Goal: Task Accomplishment & Management: Manage account settings

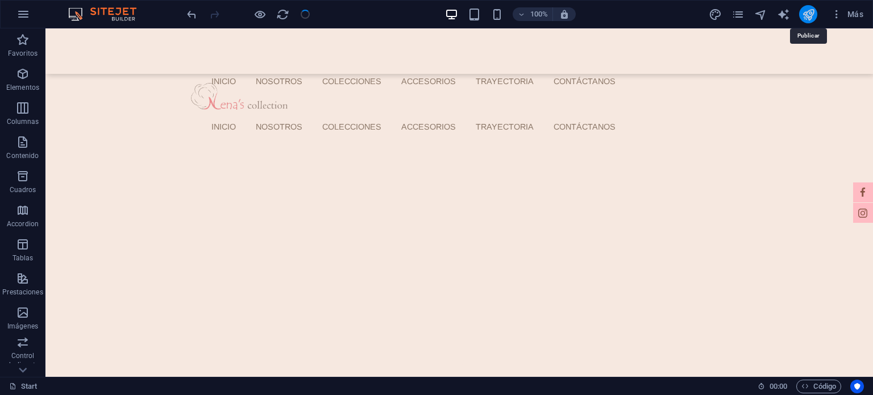
click at [805, 14] on icon "publish" at bounding box center [808, 14] width 13 height 13
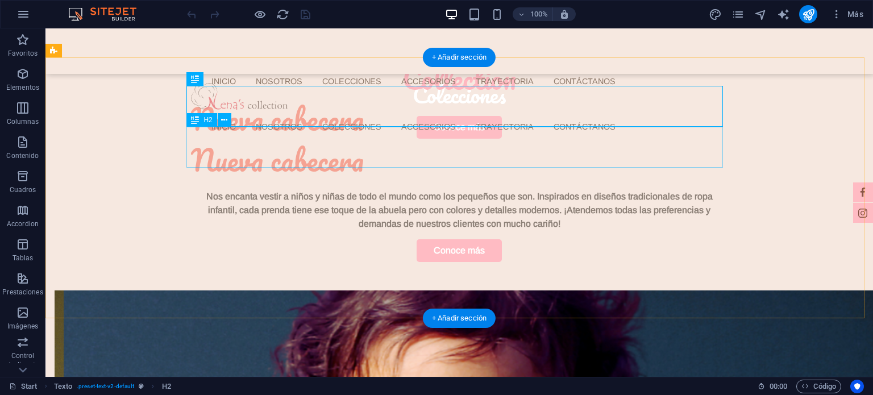
scroll to position [284, 0]
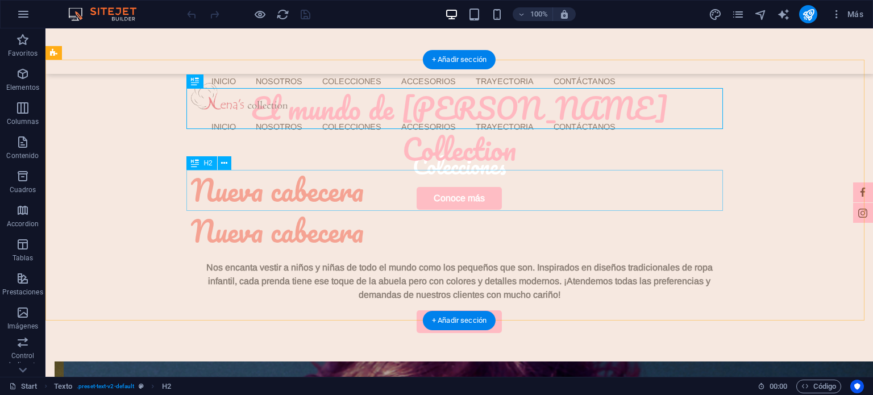
click at [279, 211] on div "Nueva cabecera" at bounding box center [459, 231] width 537 height 41
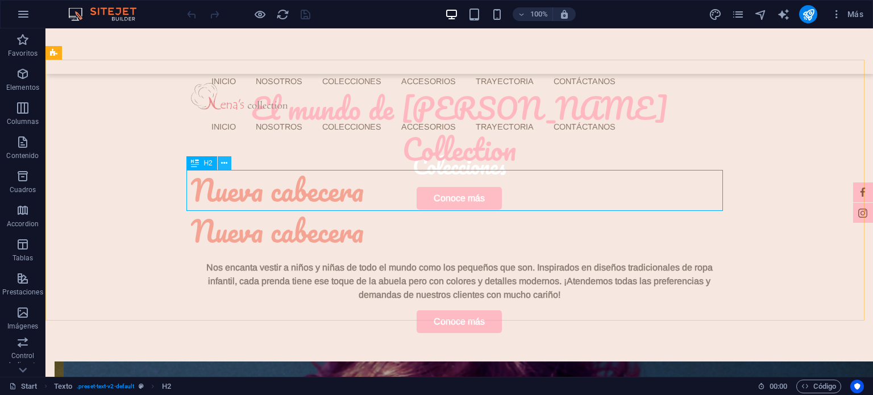
click at [225, 164] on icon at bounding box center [224, 163] width 6 height 12
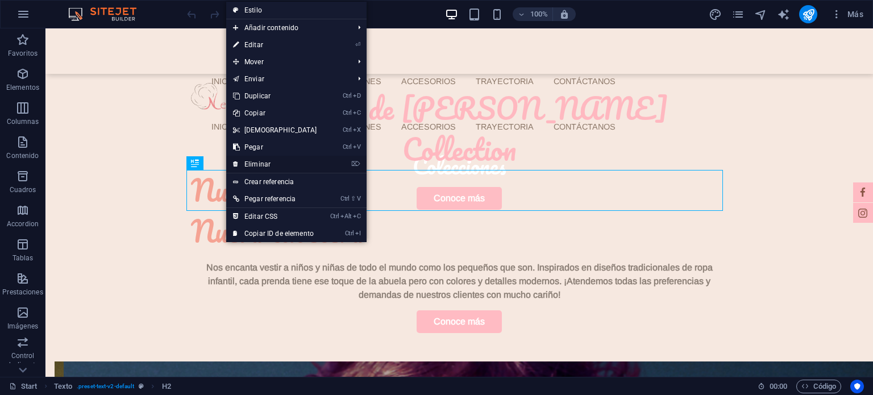
click at [281, 168] on link "⌦ Eliminar" at bounding box center [275, 164] width 98 height 17
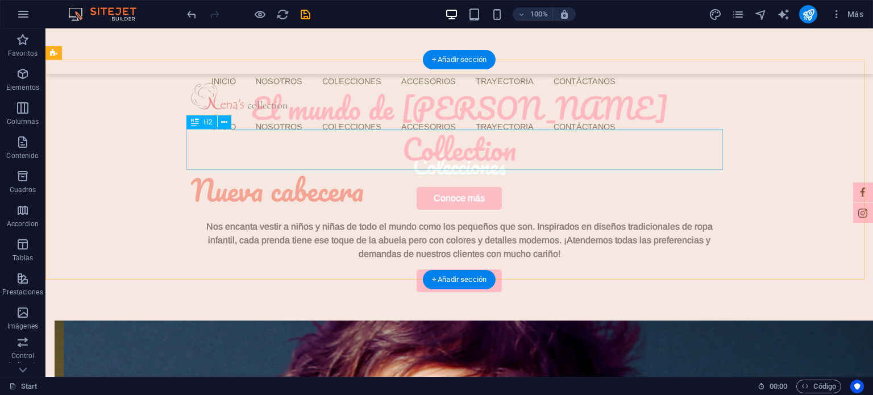
click at [274, 170] on div "Nueva cabecera" at bounding box center [459, 190] width 537 height 41
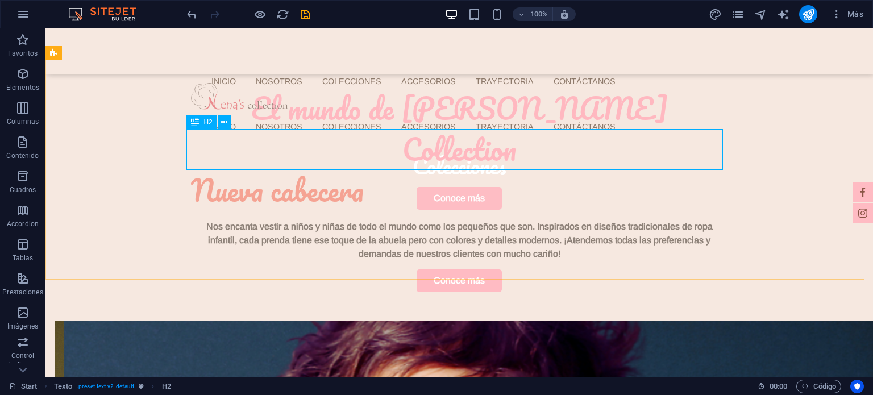
click at [217, 122] on div "H2" at bounding box center [201, 122] width 30 height 14
click at [221, 122] on button at bounding box center [225, 122] width 14 height 14
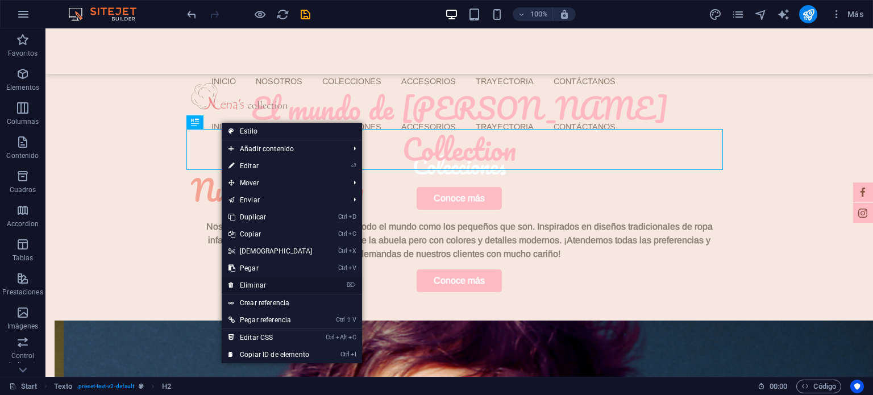
click at [255, 280] on link "⌦ Eliminar" at bounding box center [271, 285] width 98 height 17
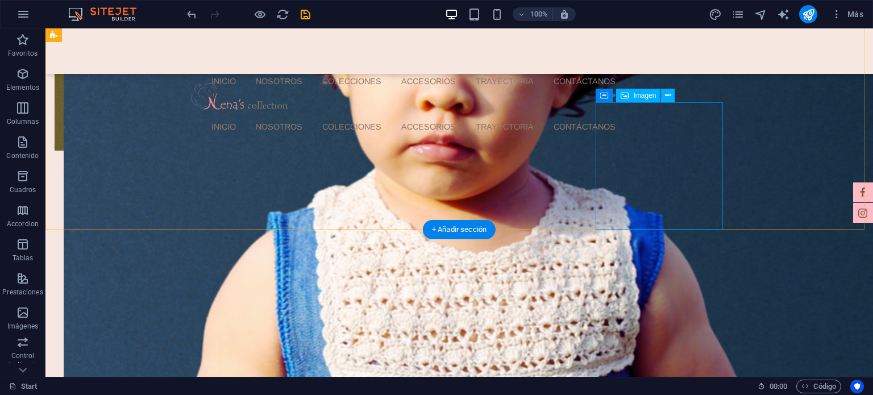
scroll to position [682, 0]
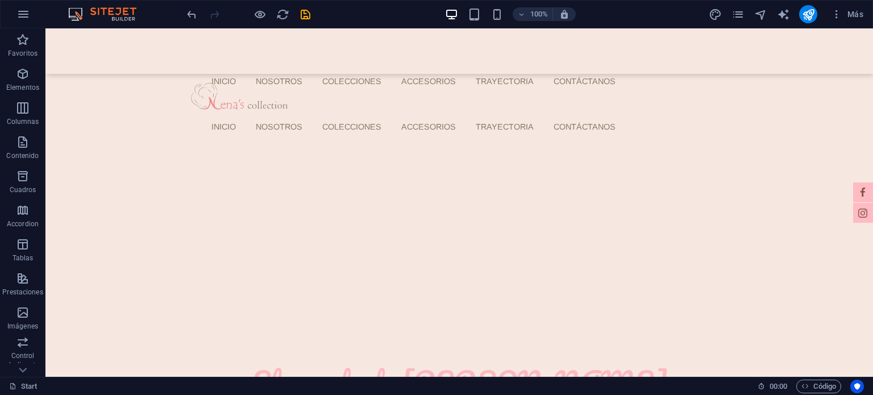
scroll to position [0, 0]
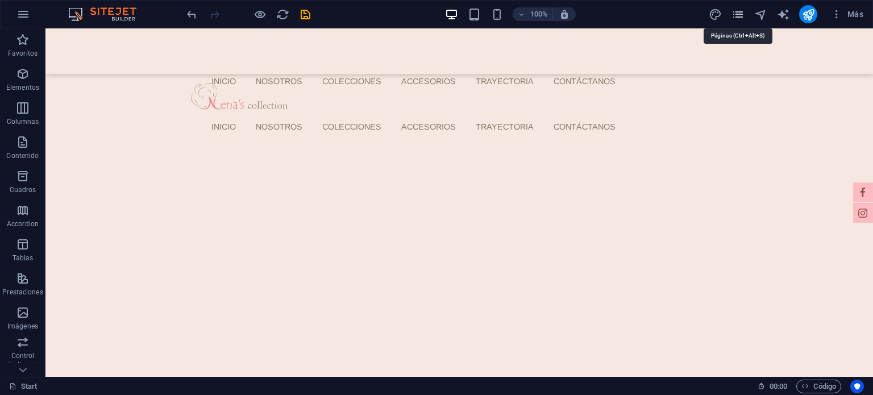
click at [737, 18] on icon "pages" at bounding box center [737, 14] width 13 height 13
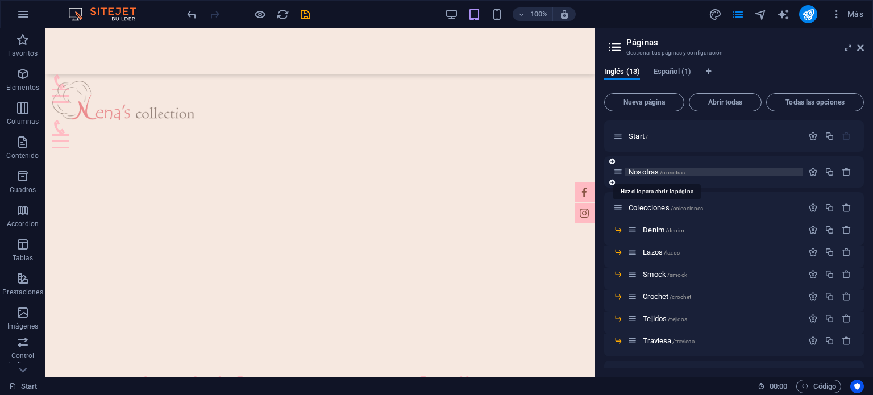
click at [634, 172] on span "Nosotras /nosotras" at bounding box center [657, 172] width 56 height 9
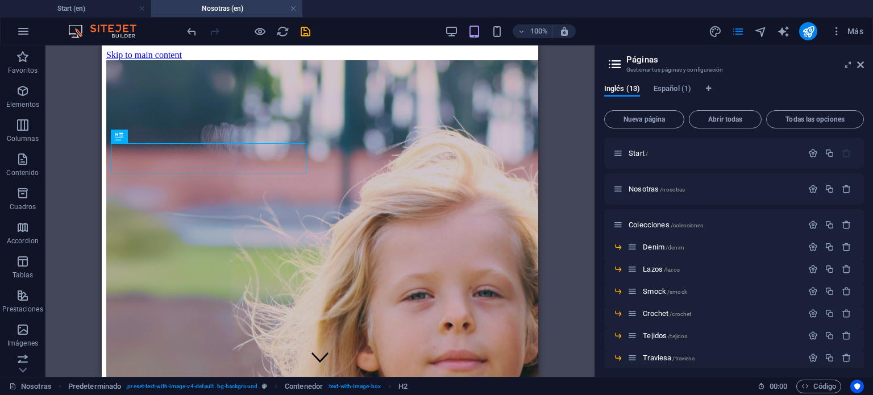
scroll to position [257, 0]
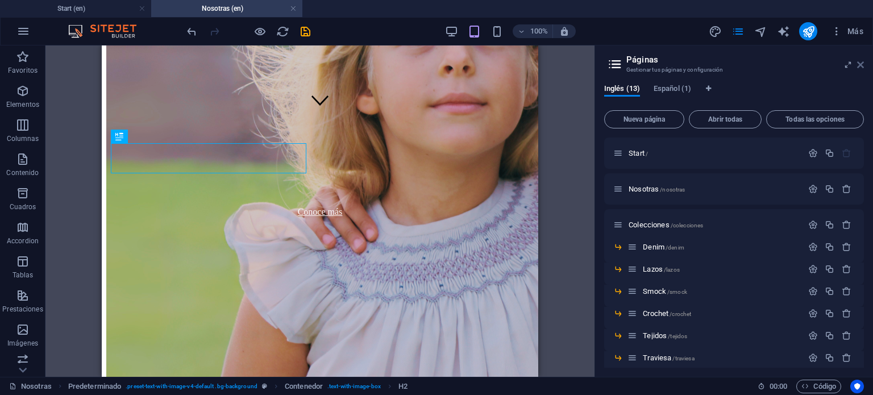
click at [858, 63] on icon at bounding box center [860, 64] width 7 height 9
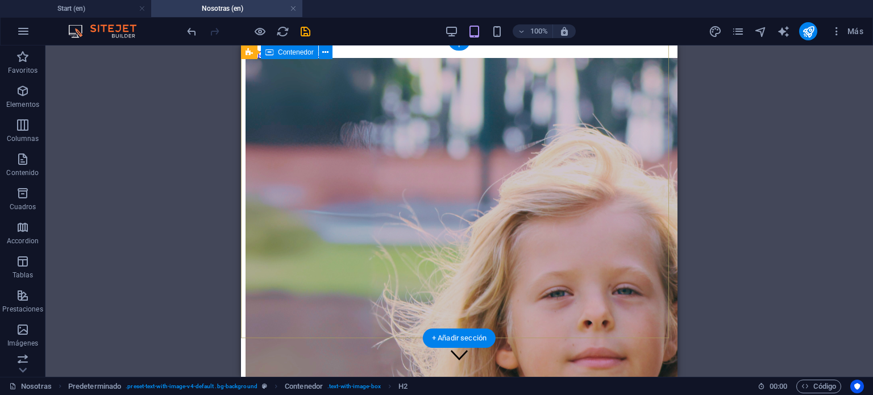
scroll to position [0, 0]
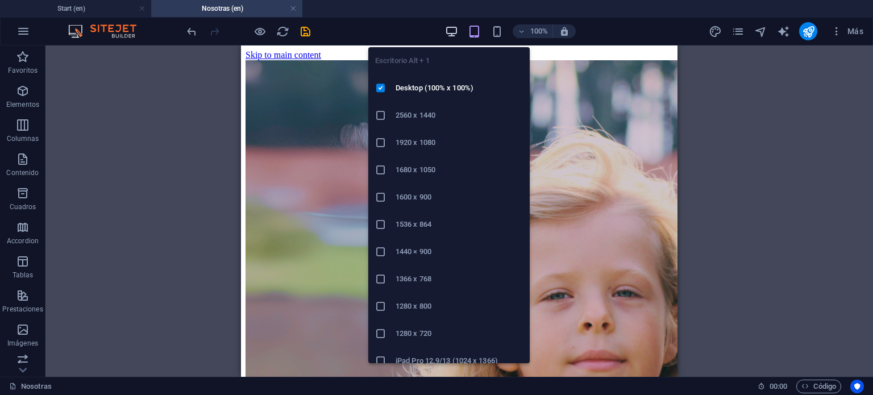
click at [454, 28] on icon "button" at bounding box center [451, 31] width 13 height 13
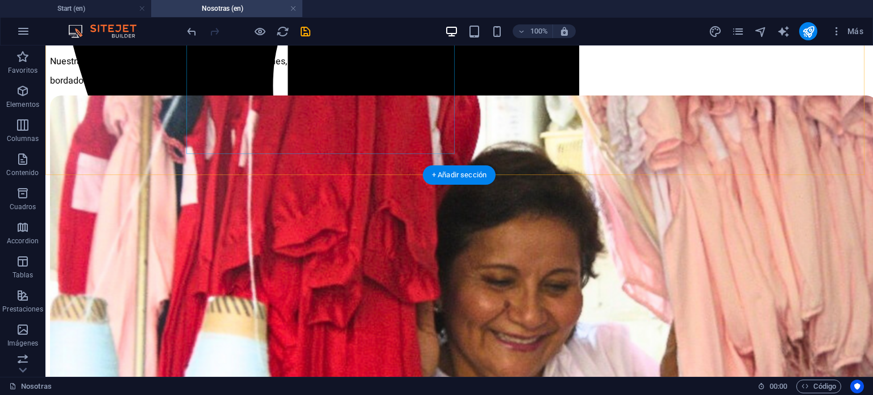
scroll to position [853, 0]
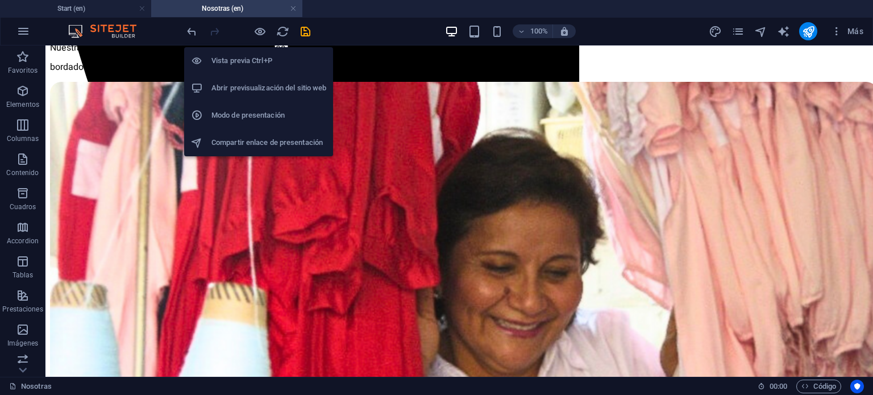
click at [253, 56] on h6 "Vista previa Ctrl+P" at bounding box center [268, 61] width 115 height 14
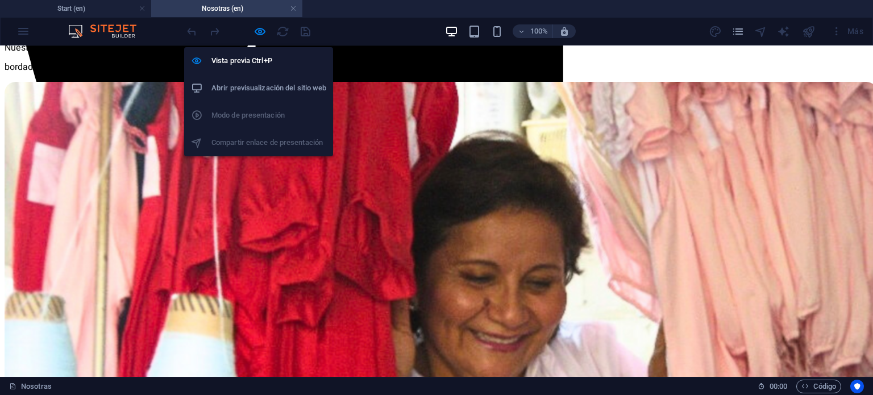
click at [247, 76] on li "Abrir previsualización del sitio web" at bounding box center [258, 87] width 149 height 27
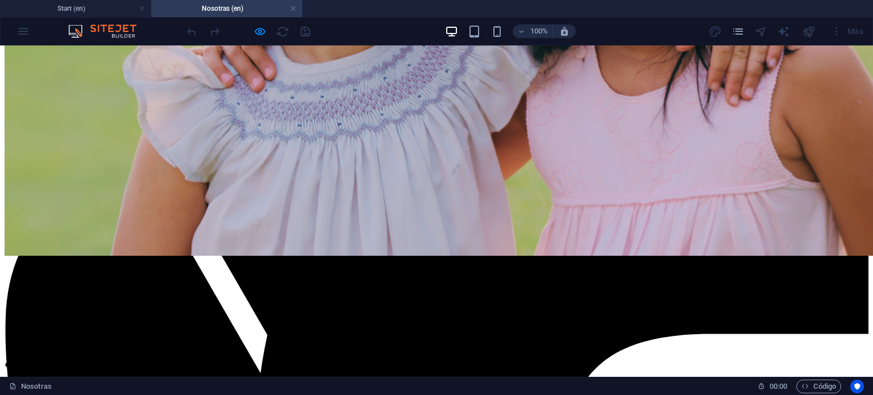
scroll to position [0, 0]
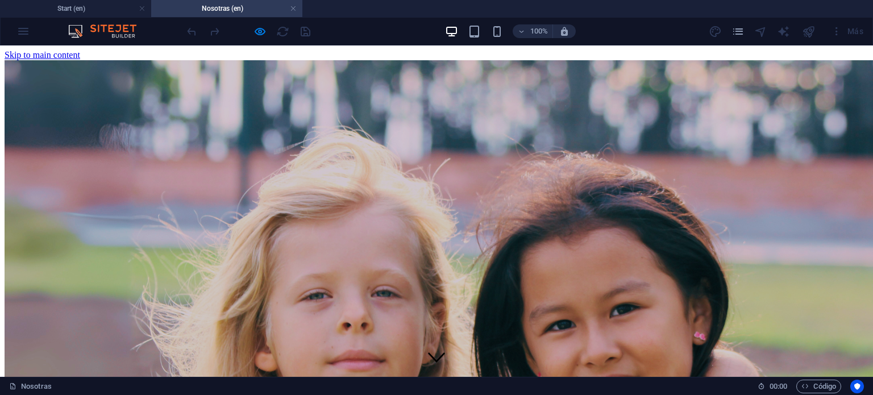
click at [792, 359] on div "Inicio Nosotros Colecciones ACCESORIOS Trayectoria Contáctanos" at bounding box center [437, 381] width 864 height 45
click at [290, 11] on link at bounding box center [293, 8] width 7 height 11
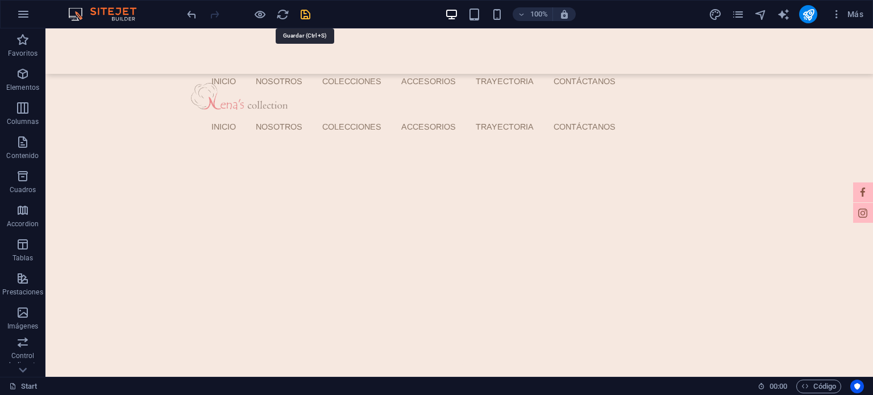
click at [800, 16] on button "publish" at bounding box center [808, 14] width 18 height 18
click at [0, 0] on div "Más" at bounding box center [0, 0] width 0 height 0
click at [814, 13] on icon "publish" at bounding box center [808, 14] width 13 height 13
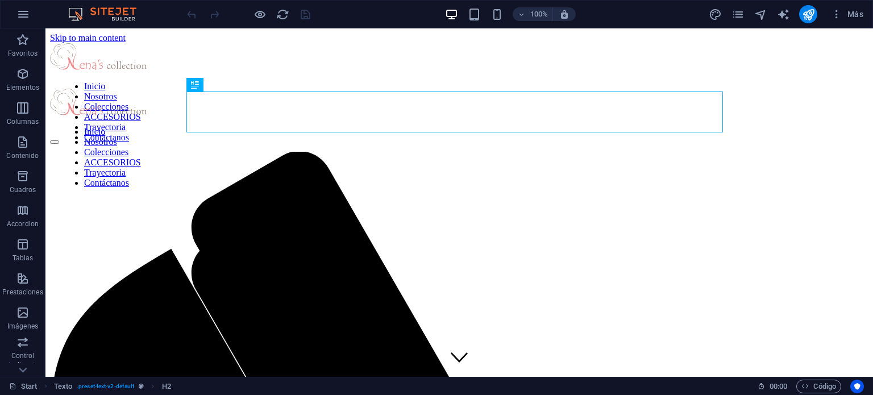
scroll to position [281, 0]
